Goal: Task Accomplishment & Management: Use online tool/utility

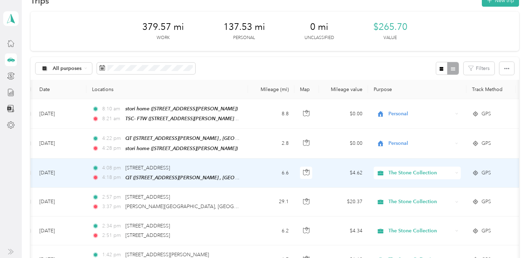
scroll to position [27, 0]
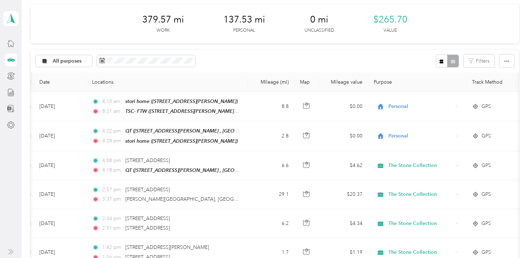
click at [10, 105] on icon at bounding box center [11, 109] width 8 height 8
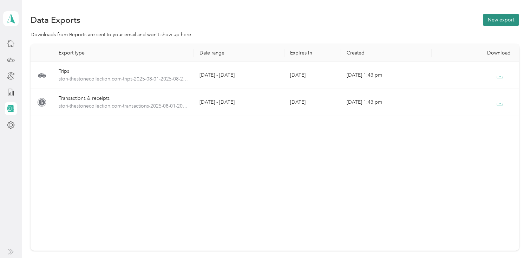
click at [493, 17] on button "New export" at bounding box center [501, 20] width 36 height 12
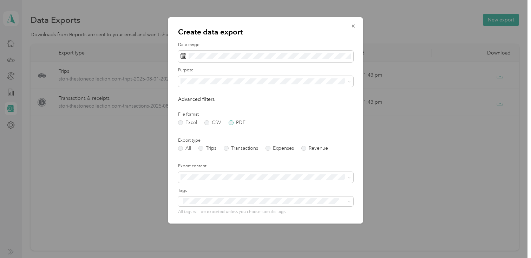
click at [231, 122] on label "PDF" at bounding box center [237, 122] width 17 height 5
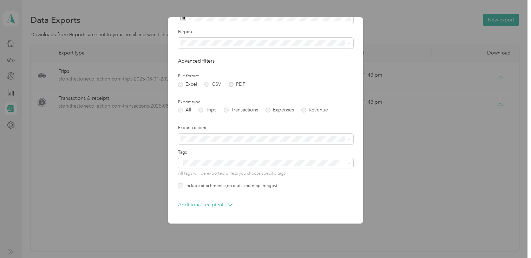
scroll to position [49, 0]
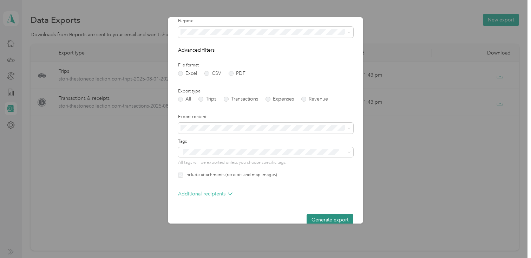
click at [317, 218] on button "Generate export" at bounding box center [330, 220] width 47 height 12
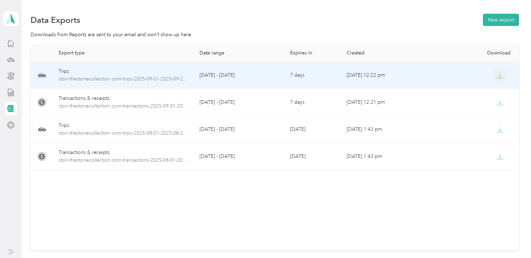
click at [504, 70] on button "button" at bounding box center [499, 75] width 13 height 13
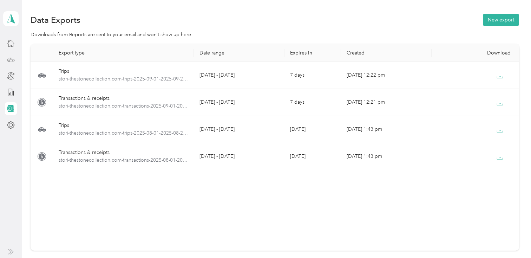
click at [9, 62] on icon at bounding box center [11, 60] width 8 height 8
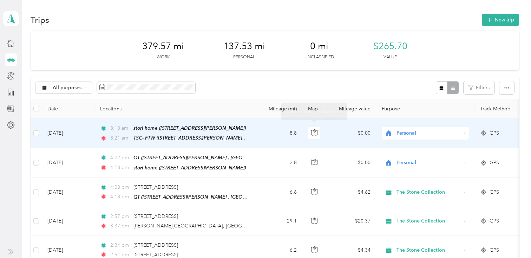
click at [272, 133] on td "8.8" at bounding box center [279, 132] width 46 height 29
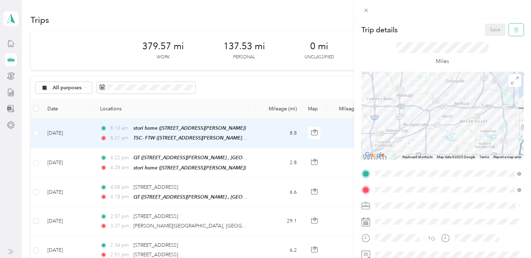
click at [515, 28] on icon "button" at bounding box center [516, 29] width 5 height 5
click at [496, 39] on button "Yes" at bounding box center [496, 38] width 14 height 11
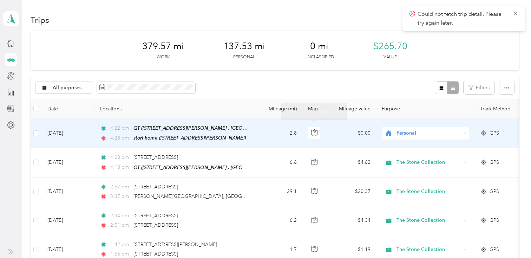
click at [274, 132] on td "2.8" at bounding box center [279, 132] width 46 height 29
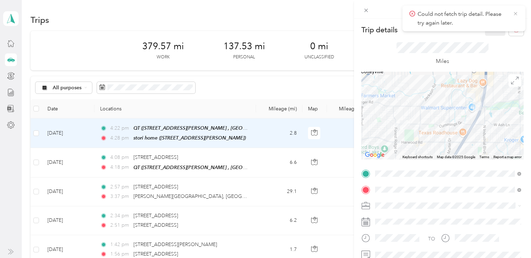
click at [513, 14] on icon at bounding box center [516, 14] width 6 height 6
click at [514, 31] on icon "button" at bounding box center [516, 29] width 5 height 5
click at [496, 41] on button "Yes" at bounding box center [496, 38] width 14 height 11
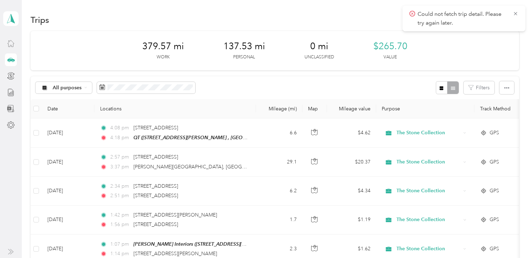
click at [5, 48] on div at bounding box center [11, 43] width 12 height 13
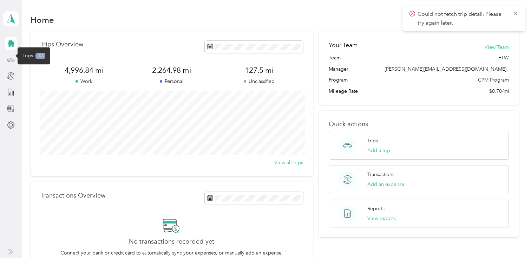
click at [9, 56] on icon at bounding box center [11, 60] width 8 height 8
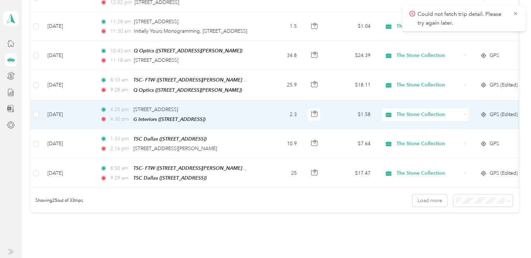
scroll to position [708, 0]
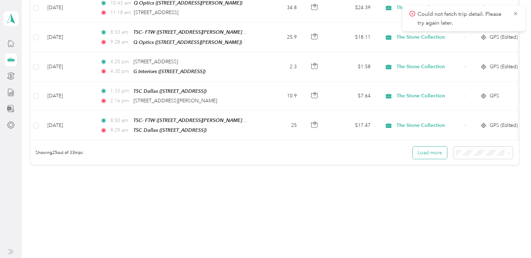
click at [426, 146] on button "Load more" at bounding box center [430, 152] width 34 height 12
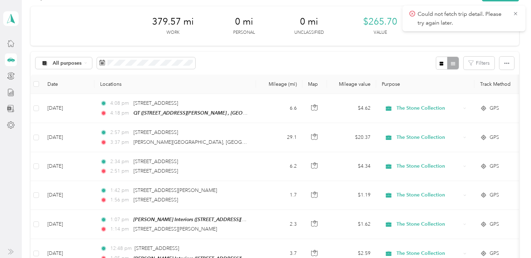
scroll to position [0, 0]
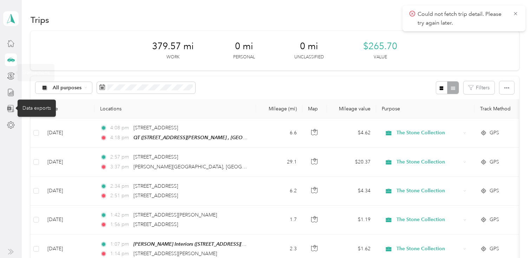
click at [11, 106] on icon at bounding box center [11, 109] width 8 height 8
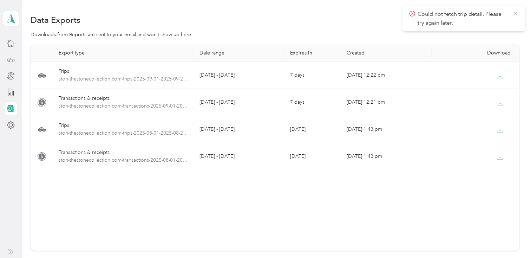
click at [515, 11] on icon at bounding box center [516, 14] width 6 height 6
click at [505, 24] on button "New export" at bounding box center [501, 20] width 36 height 12
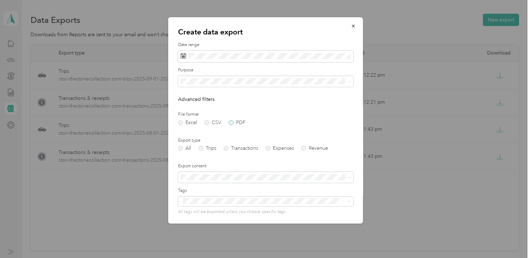
click at [231, 123] on label "PDF" at bounding box center [237, 122] width 17 height 5
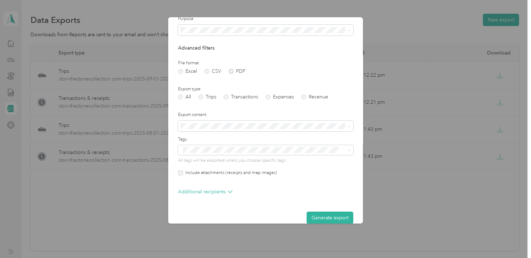
scroll to position [53, 0]
click at [337, 213] on button "Generate export" at bounding box center [330, 216] width 47 height 12
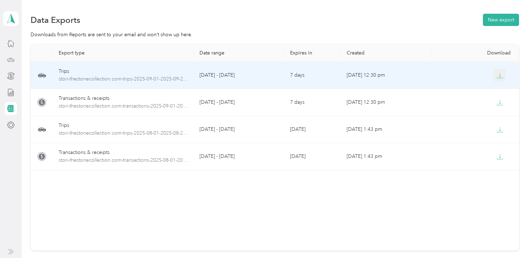
click at [502, 77] on icon "button" at bounding box center [500, 75] width 6 height 6
